Goal: Task Accomplishment & Management: Use online tool/utility

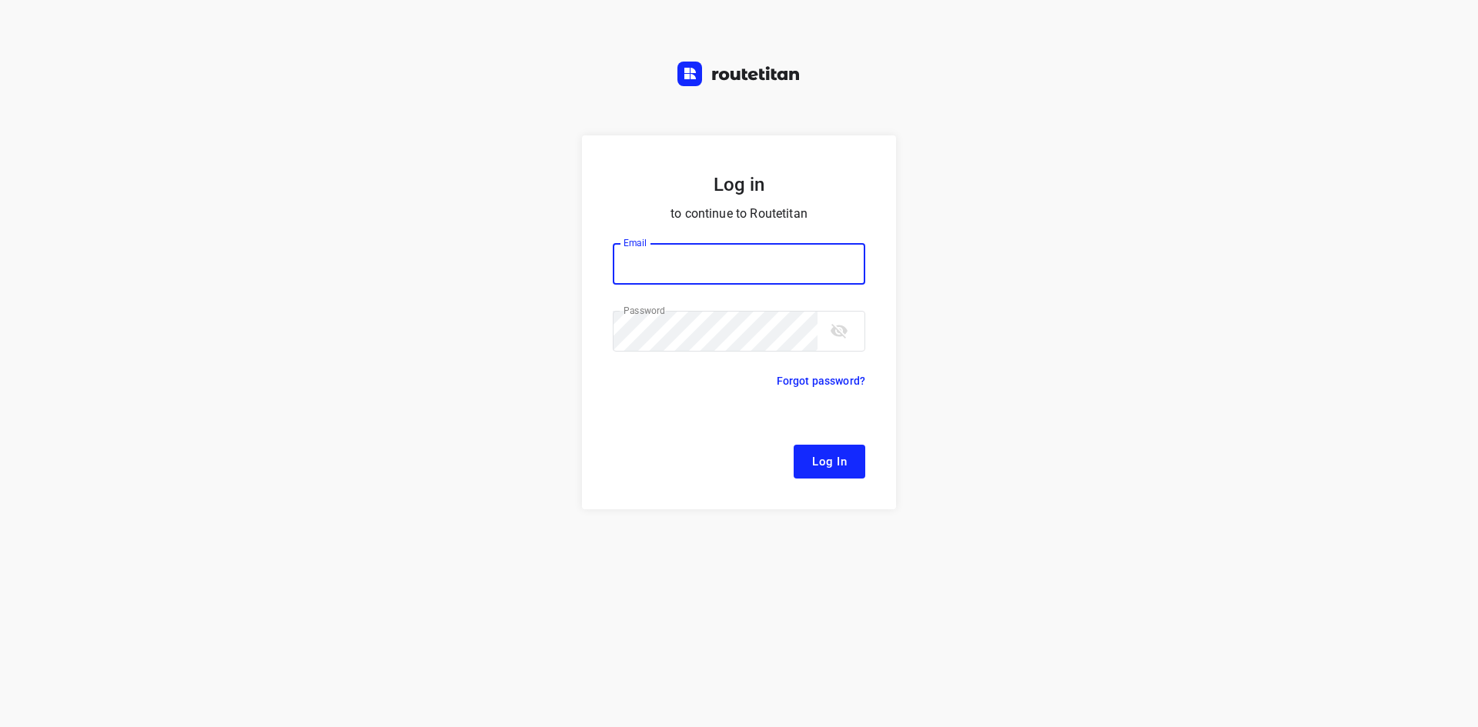
type input "[EMAIL_ADDRESS][DOMAIN_NAME]"
click at [831, 476] on button "Log In" at bounding box center [830, 462] width 72 height 34
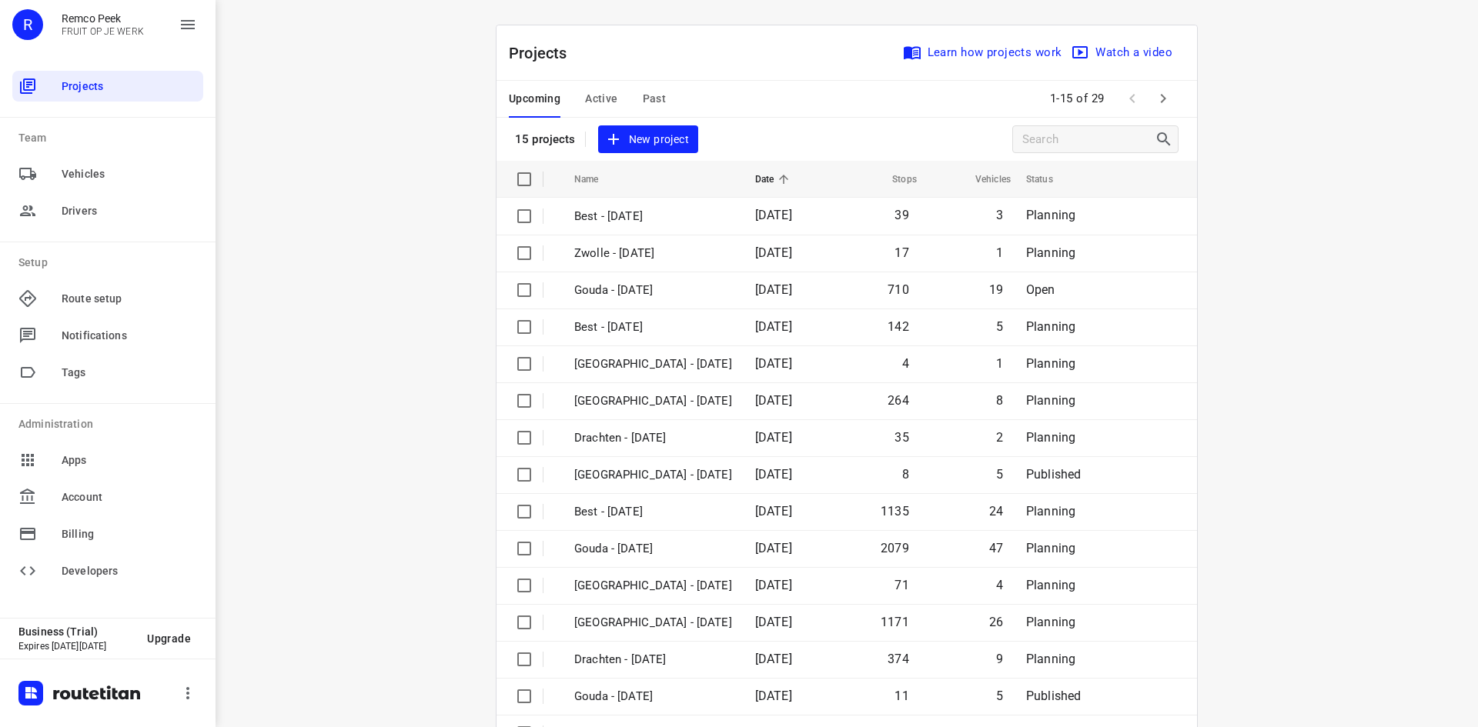
click at [585, 104] on span "Active" at bounding box center [601, 98] width 32 height 19
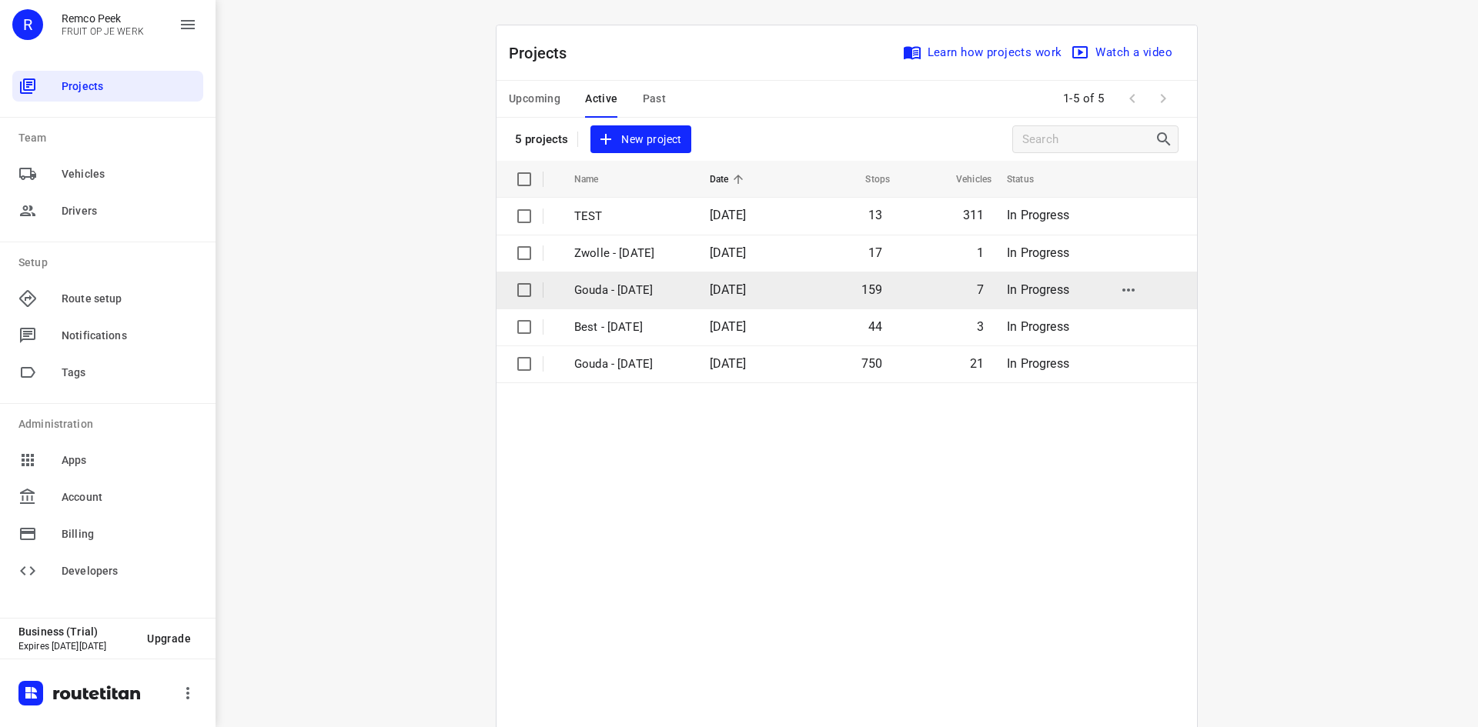
click at [631, 292] on p "Gouda - [DATE]" at bounding box center [630, 291] width 112 height 18
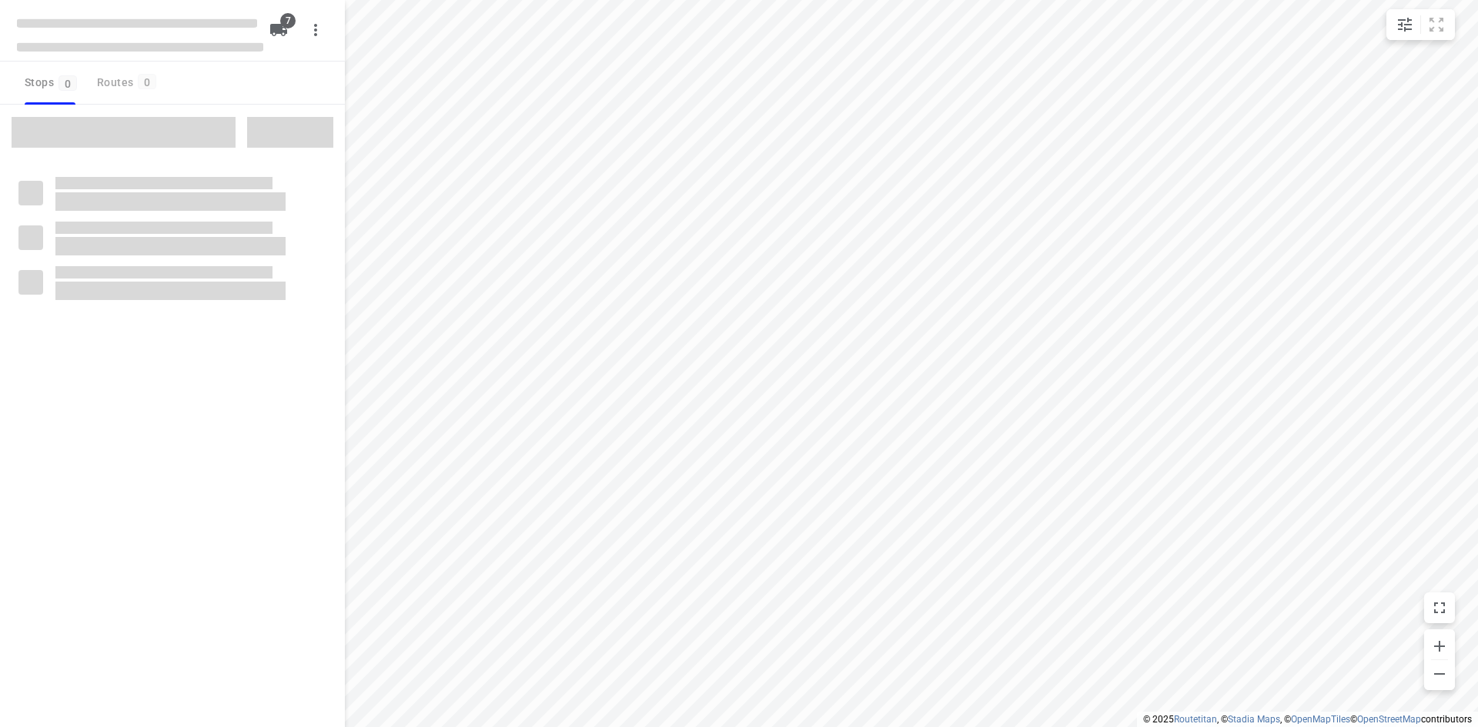
checkbox input "true"
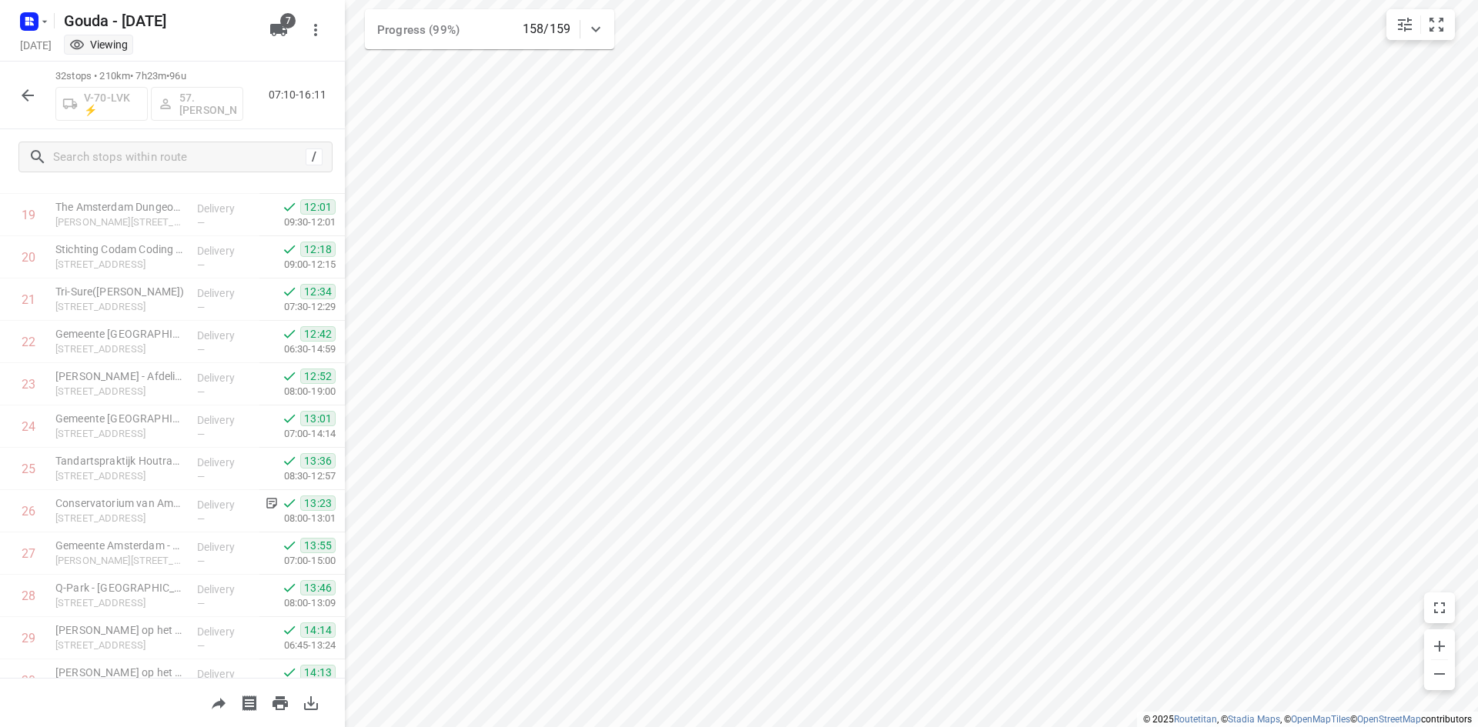
scroll to position [981, 0]
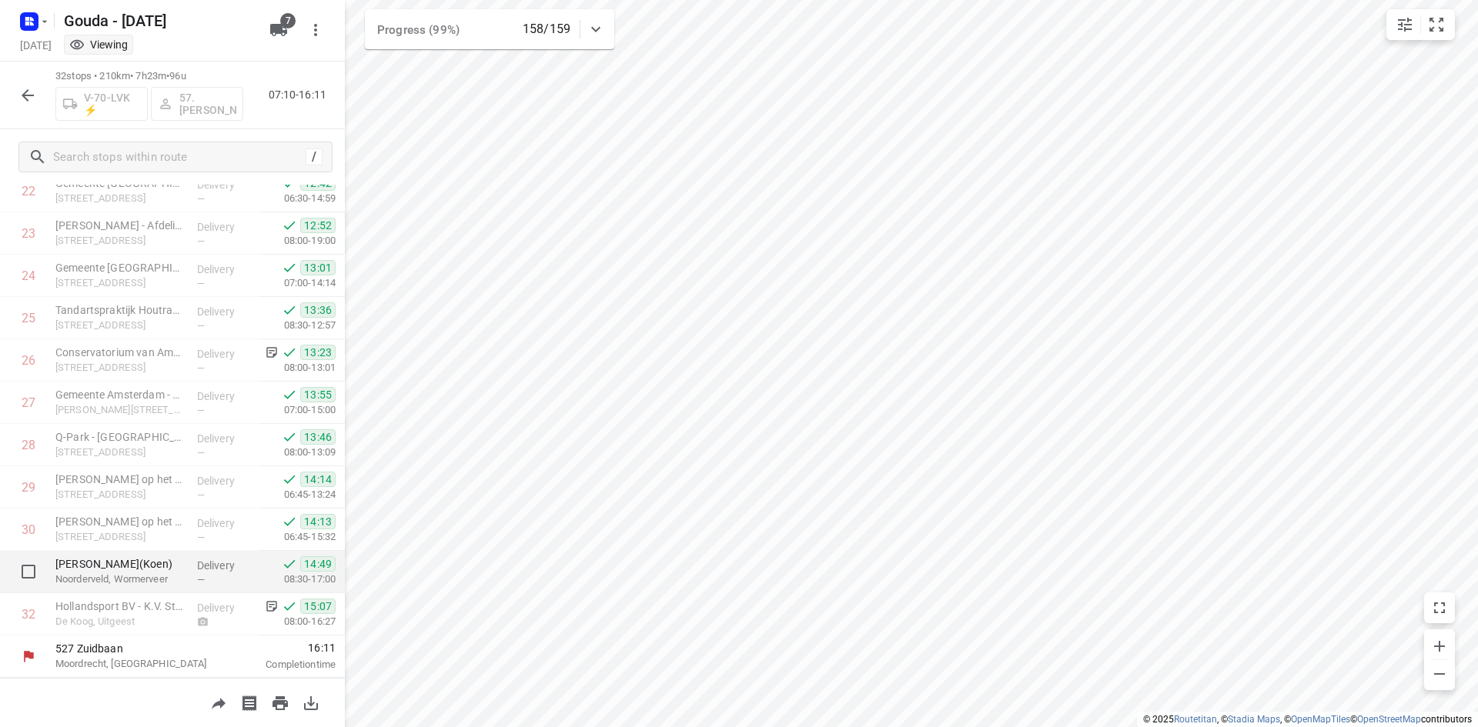
click at [182, 560] on div "[PERSON_NAME](Koen) Noorderveld, [GEOGRAPHIC_DATA]" at bounding box center [120, 572] width 142 height 42
